Goal: Information Seeking & Learning: Find specific fact

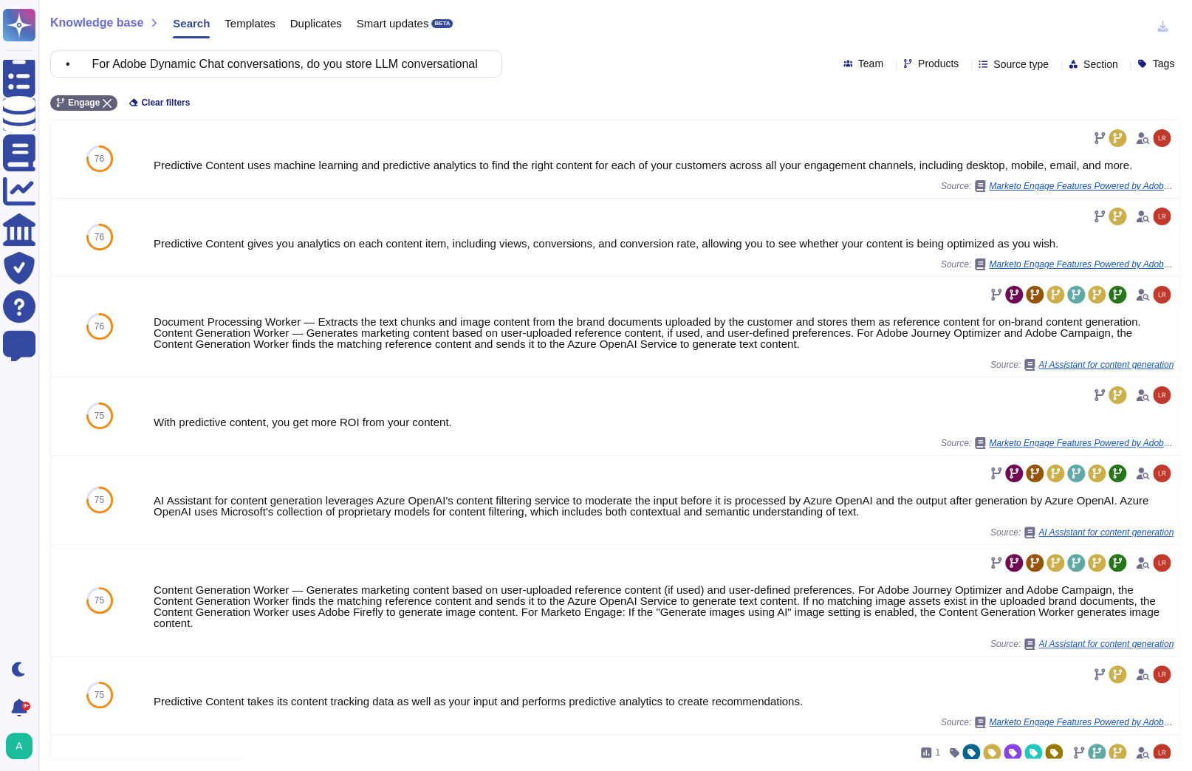
scroll to position [86, 0]
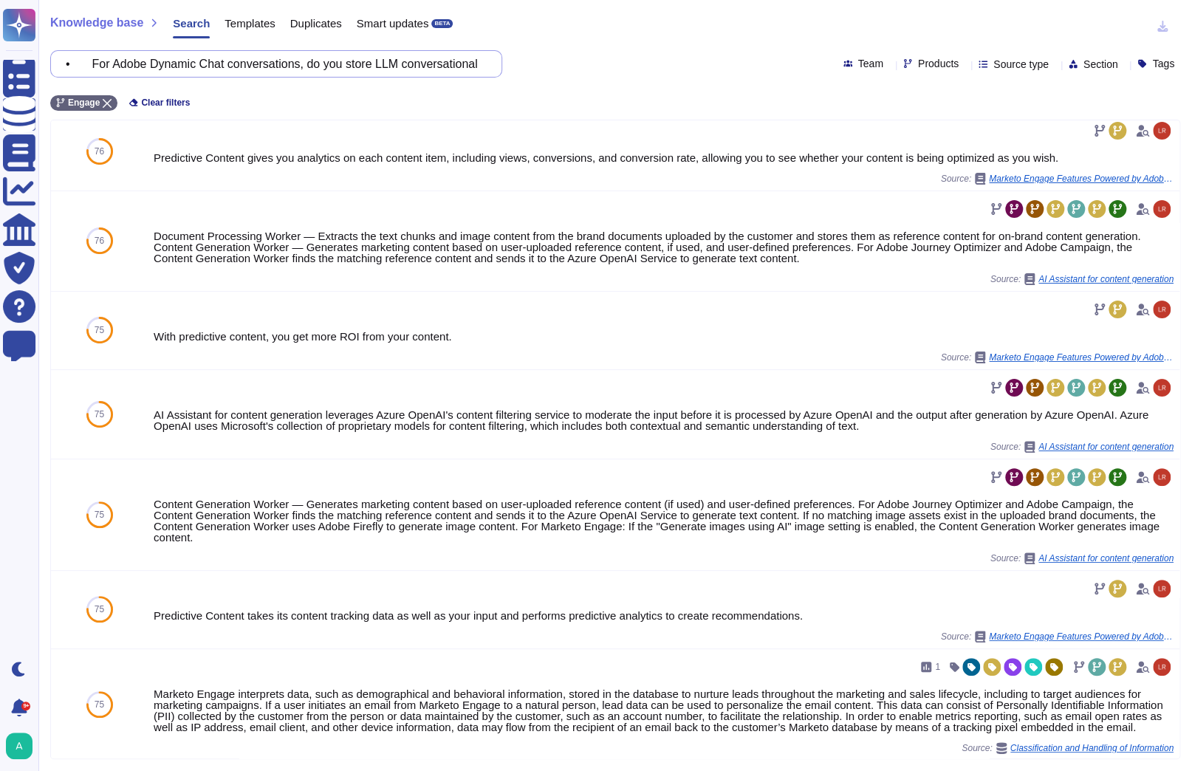
click at [175, 66] on input "• For Adobe Dynamic Chat conversations, do you store LLM conversational analysi…" at bounding box center [272, 64] width 429 height 26
paste input "o What region(s) will the data reside & be processed in"
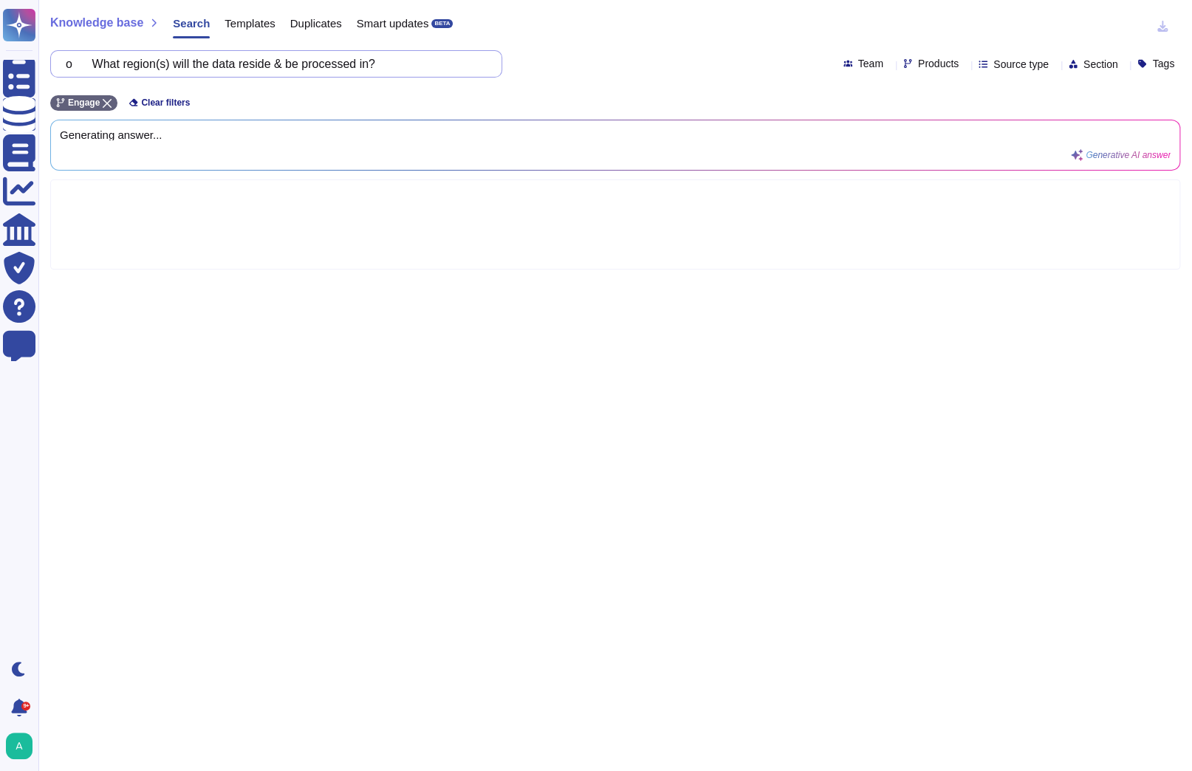
scroll to position [0, 0]
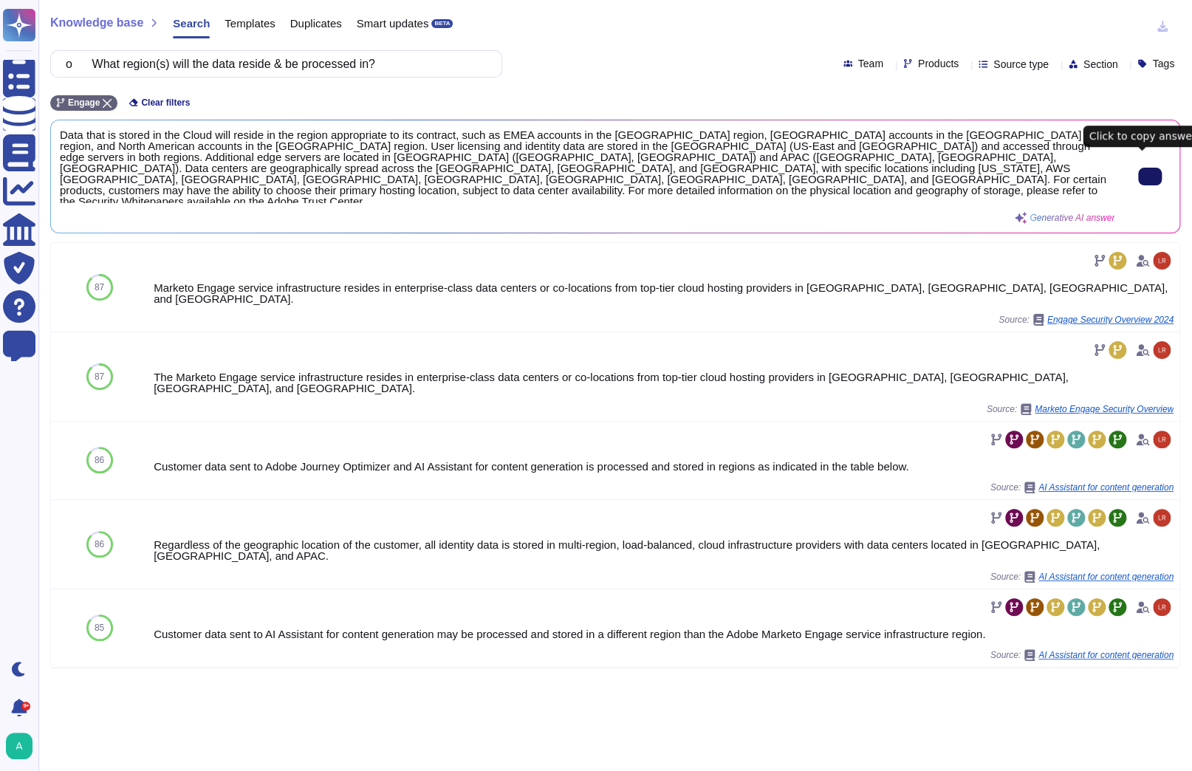
click at [1140, 173] on button at bounding box center [1150, 177] width 24 height 18
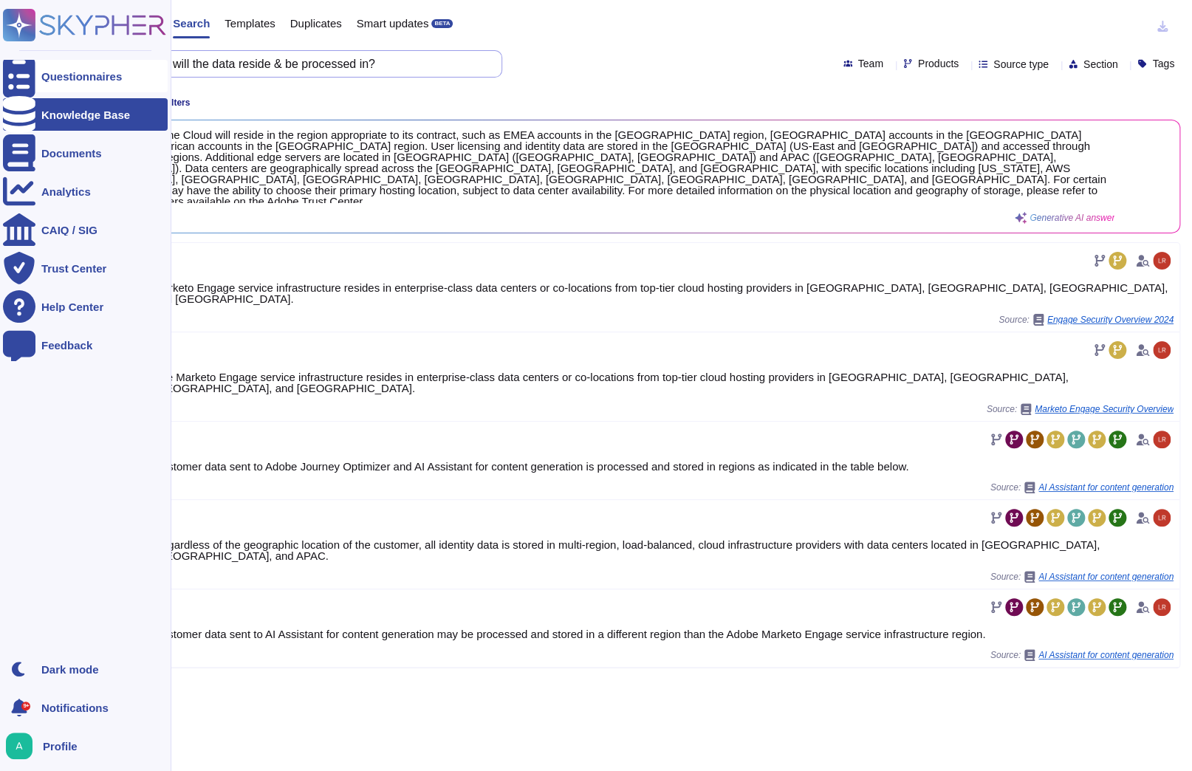
drag, startPoint x: 416, startPoint y: 71, endPoint x: 10, endPoint y: 68, distance: 405.6
click at [10, 68] on div "Questionnaires Knowledge Base Documents Analytics CAIQ / SIG Trust Center Help …" at bounding box center [596, 385] width 1192 height 771
paste input "Are there cross-border flows involved?"
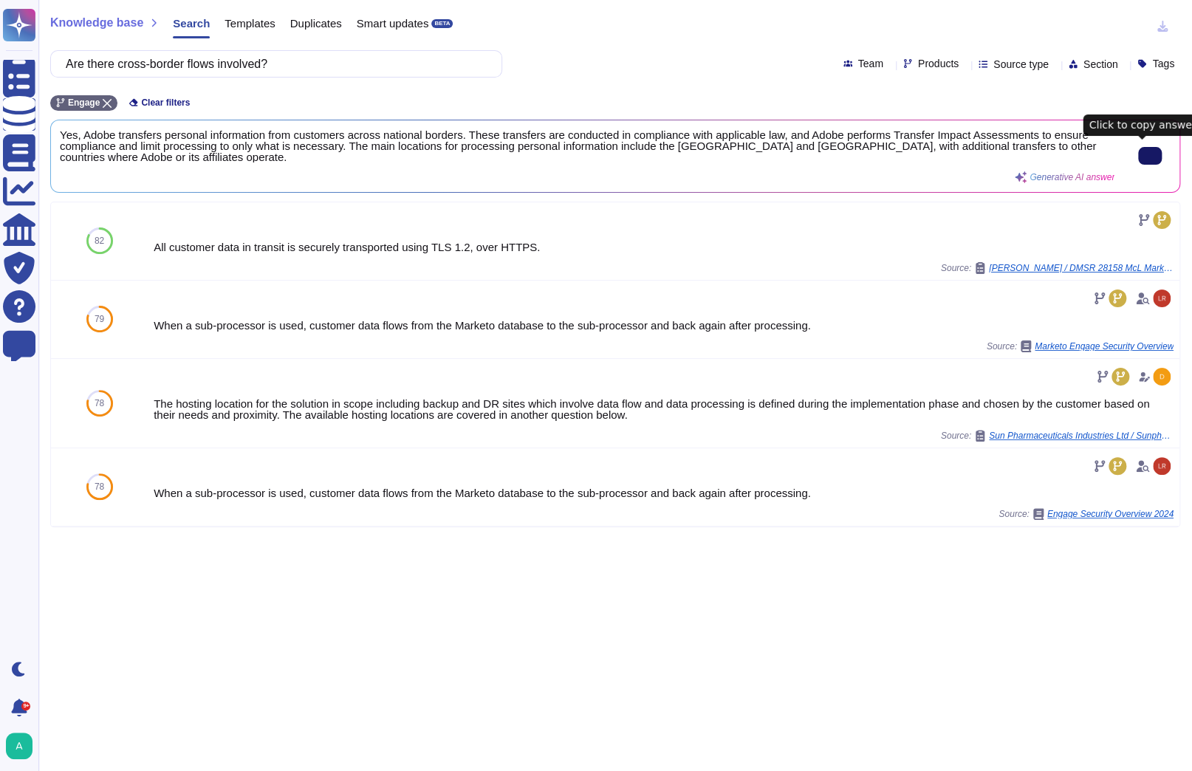
click at [1153, 159] on button at bounding box center [1150, 156] width 24 height 18
click at [301, 73] on input "Are there cross-border flows involved?" at bounding box center [272, 64] width 429 height 26
drag, startPoint x: 301, startPoint y: 71, endPoint x: -78, endPoint y: 74, distance: 379.8
click at [0, 74] on html "Questionnaires Knowledge Base Documents Analytics CAIQ / SIG Trust Center Help …" at bounding box center [596, 385] width 1192 height 771
paste input "o Is there semantic masking in place prior to model inference?"
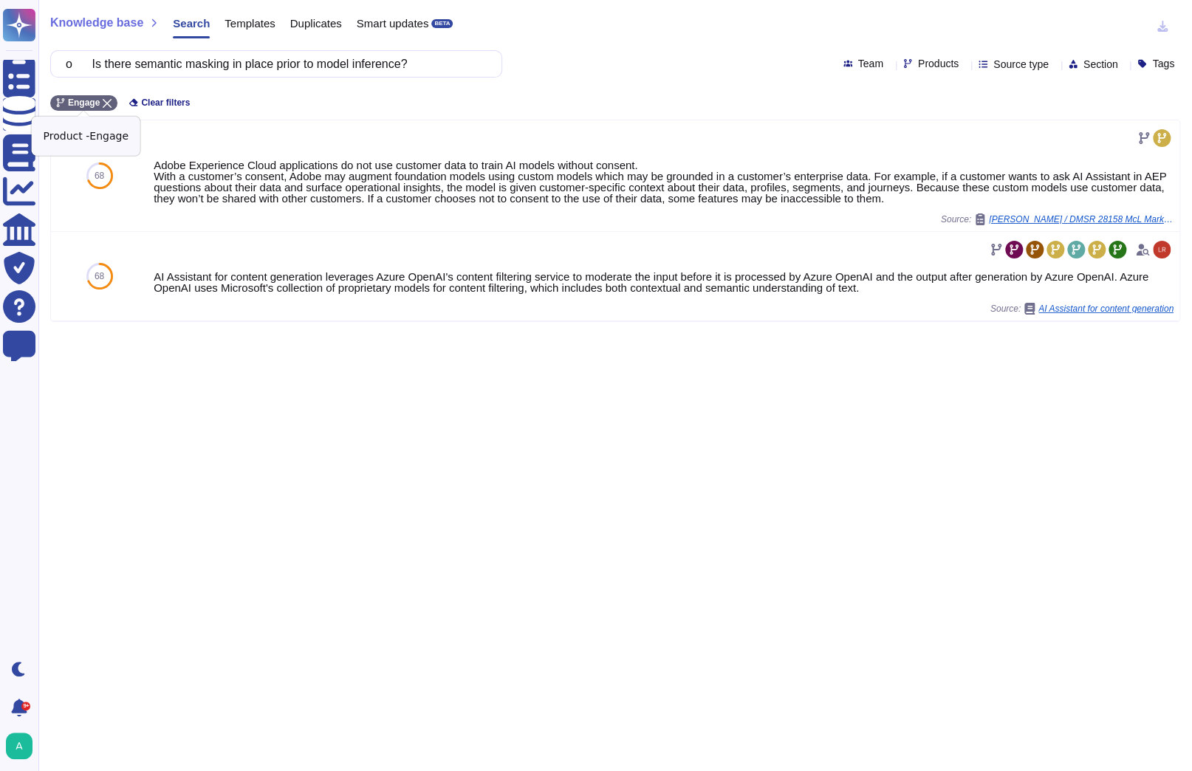
click at [104, 106] on icon at bounding box center [107, 103] width 9 height 9
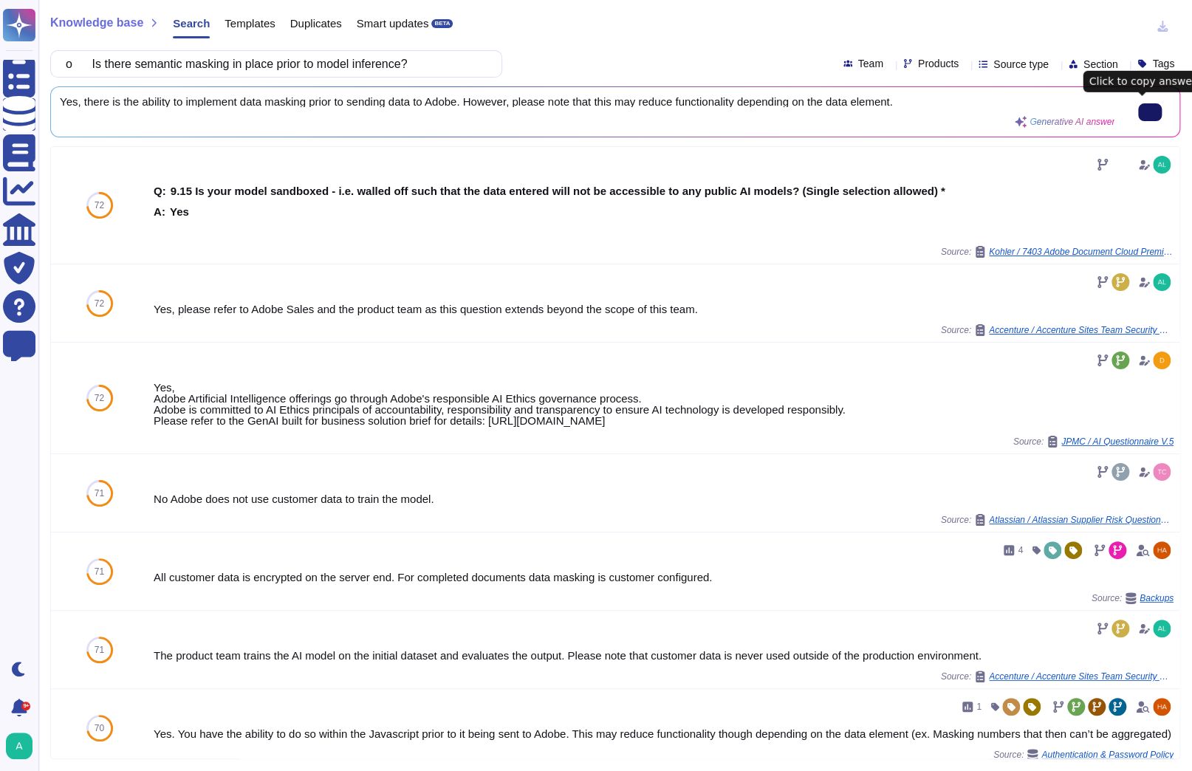
click at [1150, 110] on button at bounding box center [1150, 112] width 24 height 18
click at [456, 68] on input "o Is there semantic masking in place prior to model inference?" at bounding box center [272, 64] width 429 height 26
paste input "• Are there any documented minimum permissions for the integration (service use…"
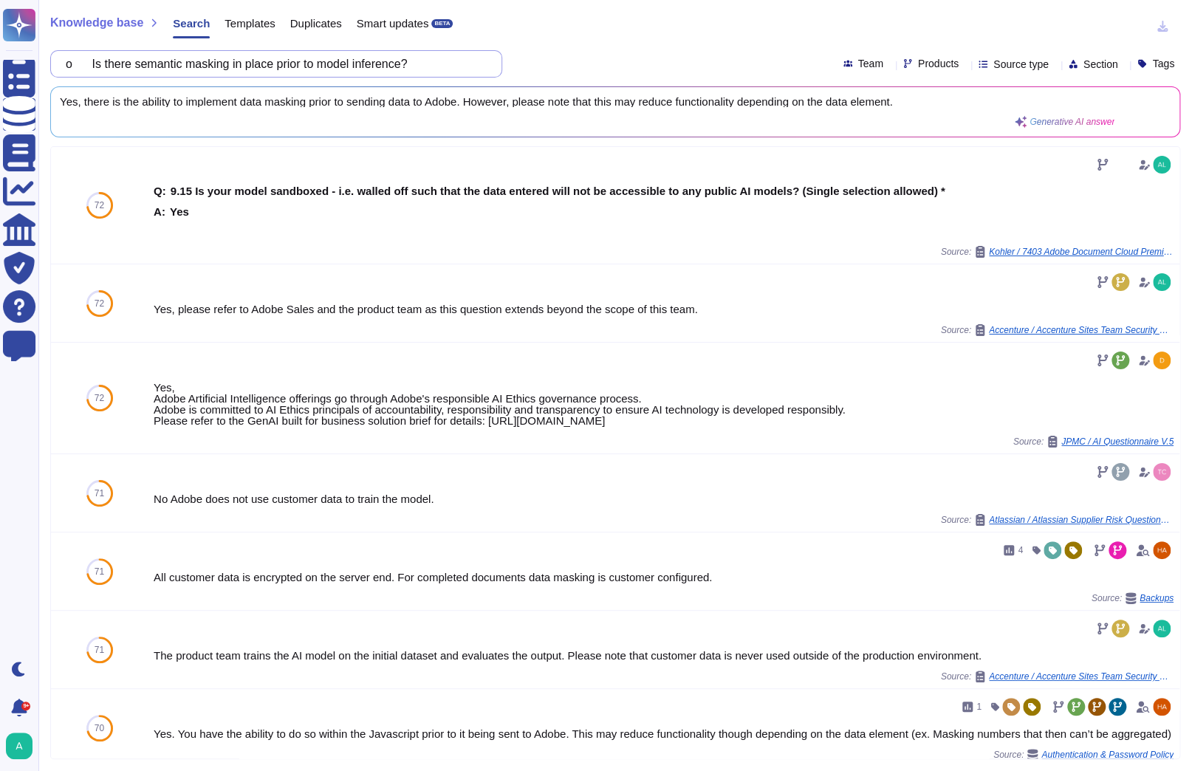
scroll to position [0, 231]
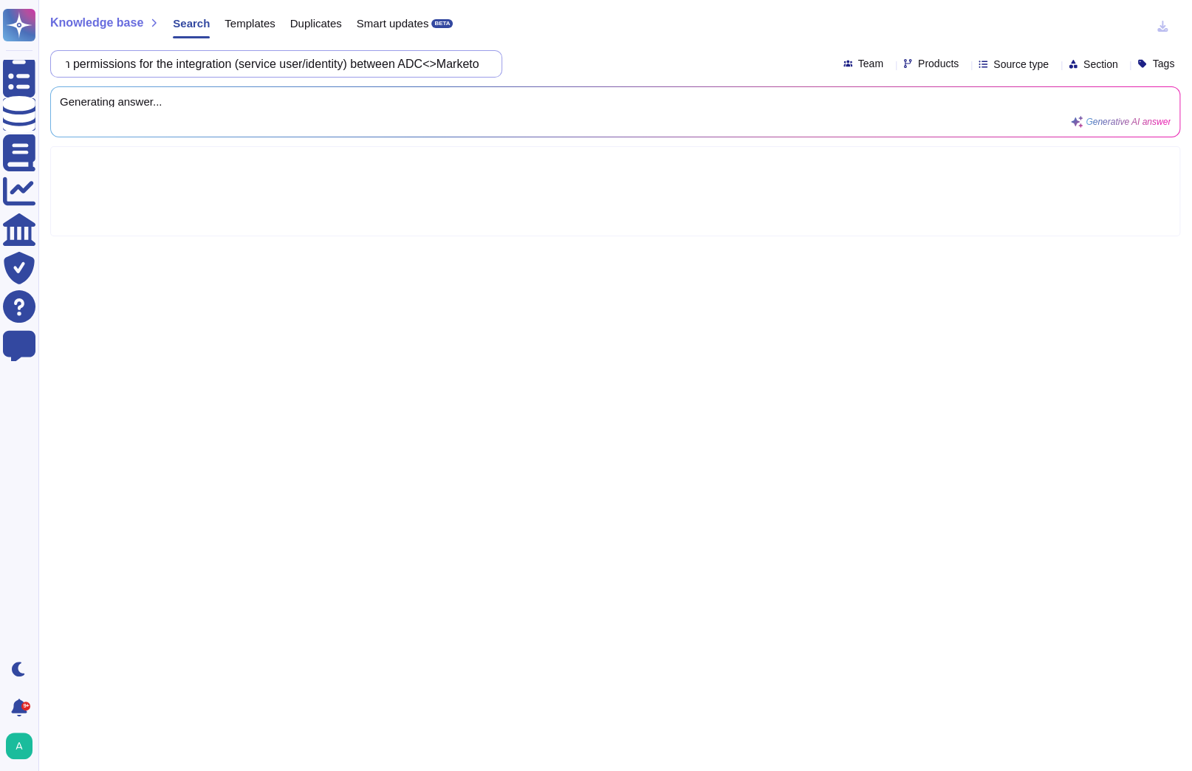
drag, startPoint x: 434, startPoint y: 62, endPoint x: 422, endPoint y: 62, distance: 12.6
click at [422, 62] on input "• Are there any documented minimum permissions for the integration (service use…" at bounding box center [272, 64] width 429 height 26
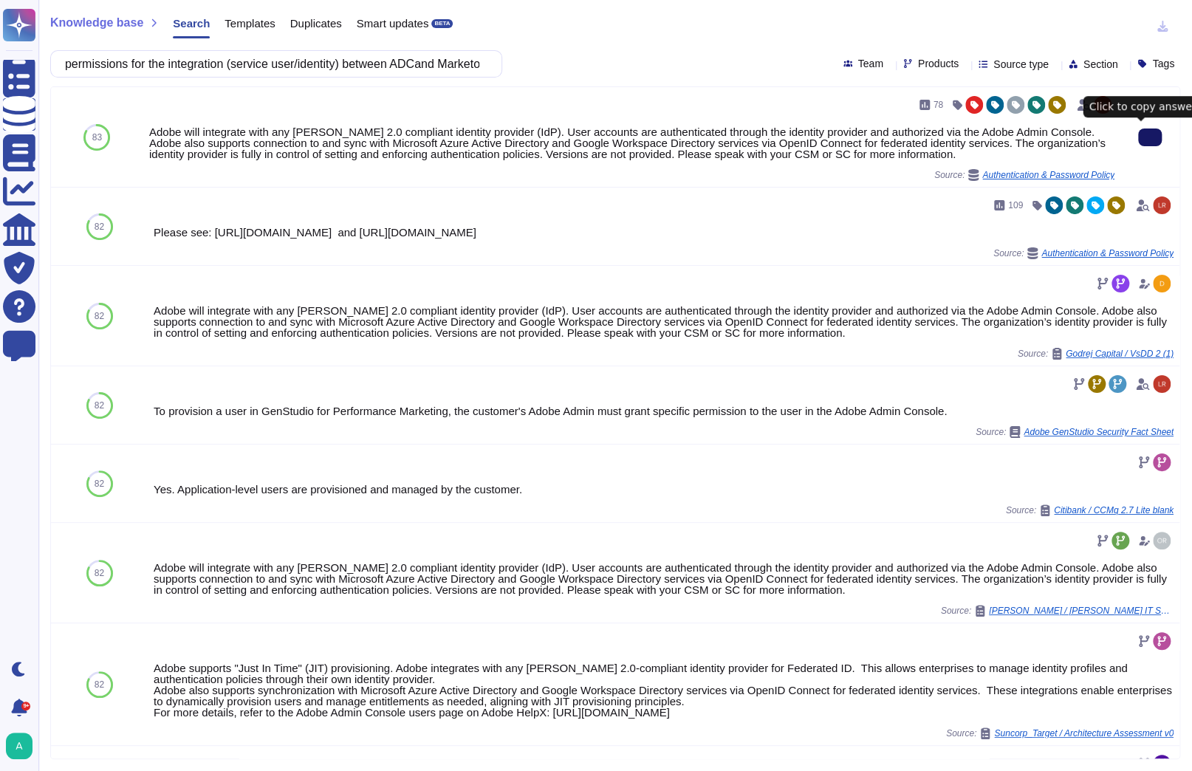
scroll to position [0, 0]
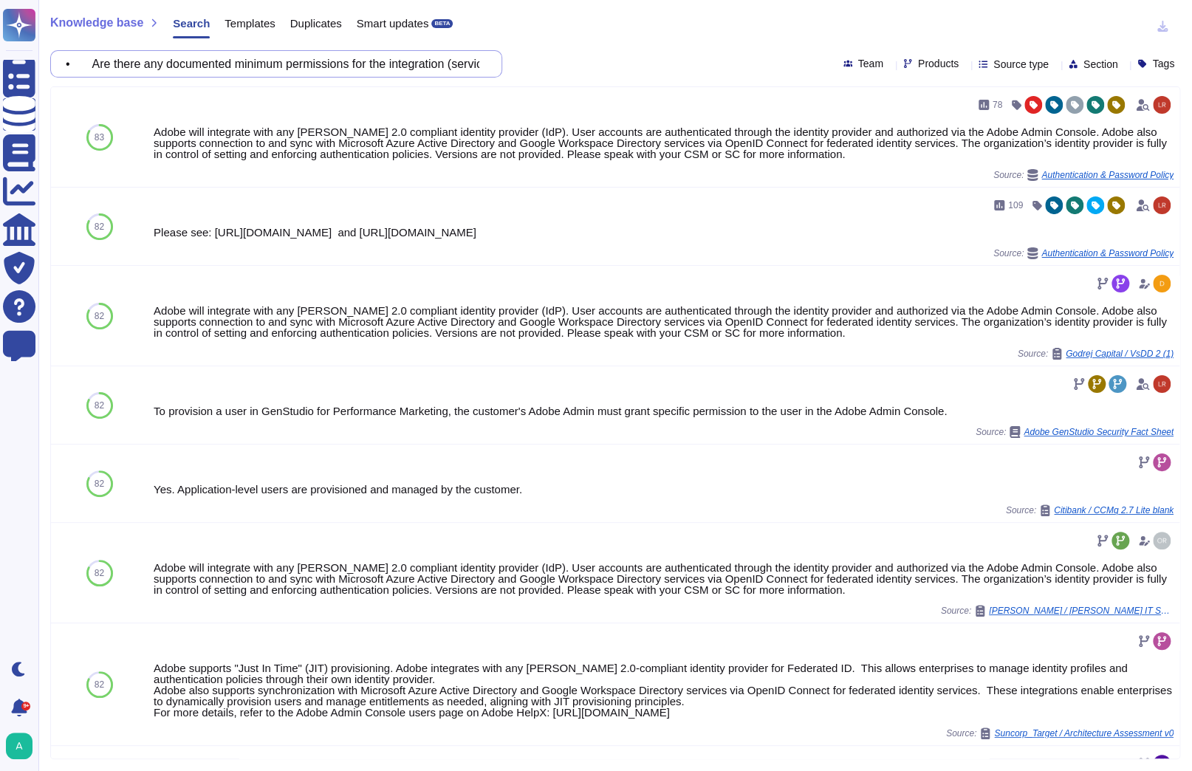
click at [353, 66] on input "• Are there any documented minimum permissions for the integration (service use…" at bounding box center [272, 64] width 429 height 26
paste input "For users of ADC, they are only able to access ADC and not Marketo platform or …"
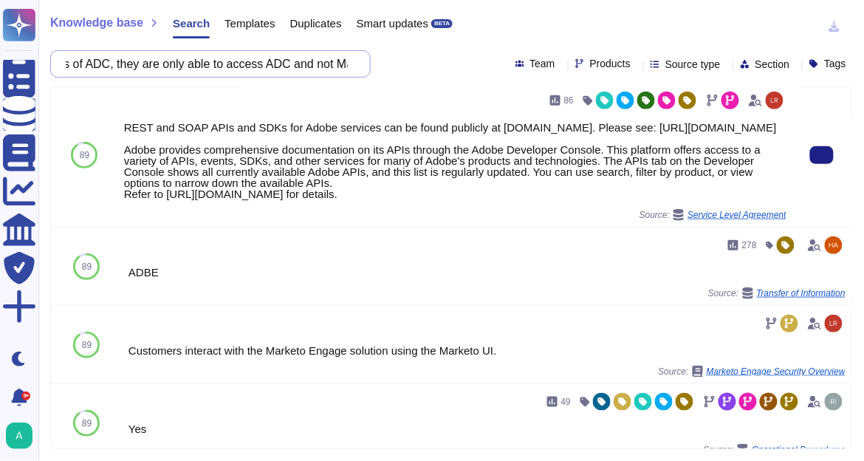
scroll to position [171, 0]
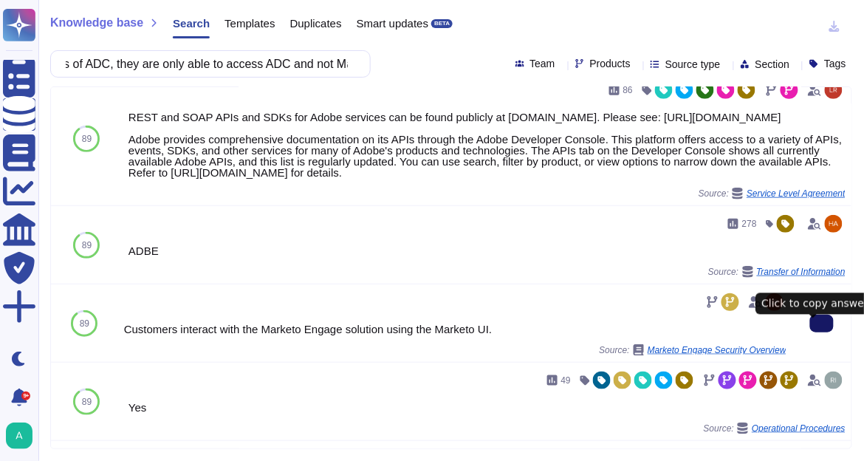
type input "• For users of ADC, they are only able to access ADC and not Marketo platform o…"
click at [822, 324] on icon at bounding box center [822, 324] width 0 height 0
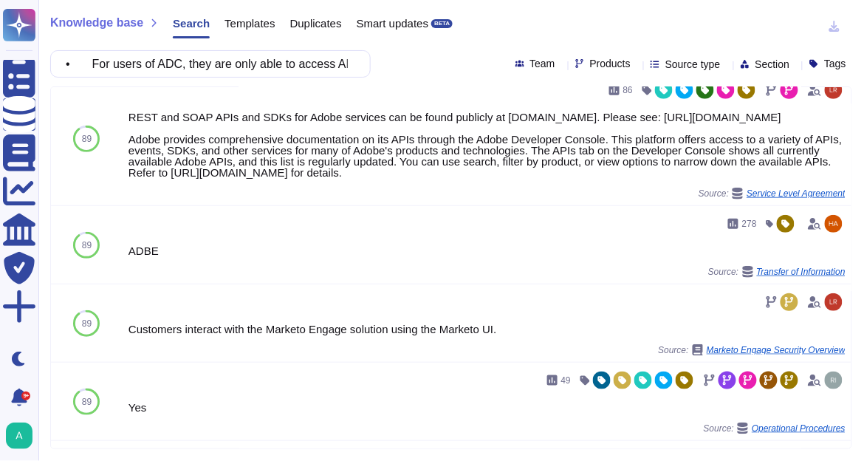
scroll to position [171, 0]
